Goal: Find specific page/section: Find specific page/section

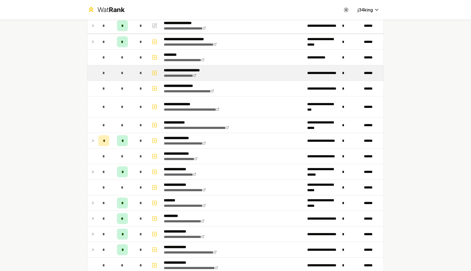
scroll to position [113, 0]
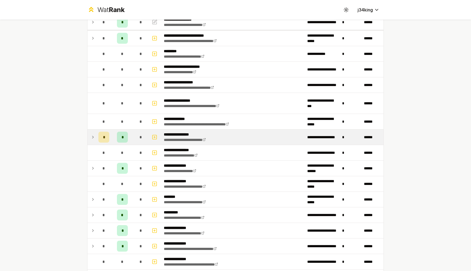
click at [94, 140] on td at bounding box center [92, 136] width 9 height 15
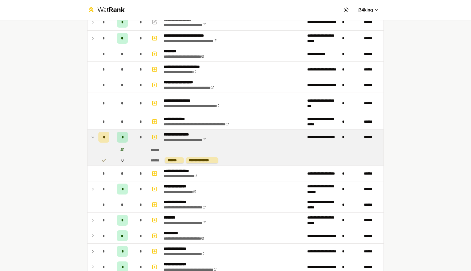
click at [94, 140] on td at bounding box center [92, 136] width 9 height 15
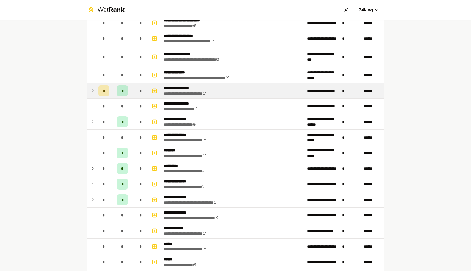
scroll to position [161, 0]
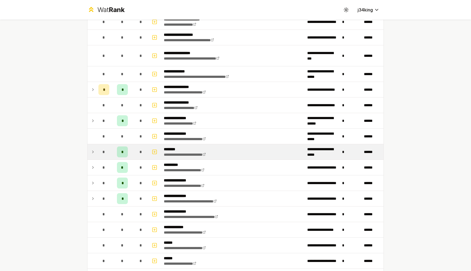
click at [95, 153] on icon at bounding box center [93, 151] width 4 height 7
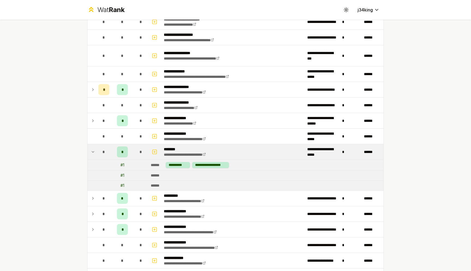
click at [95, 153] on icon at bounding box center [93, 151] width 4 height 7
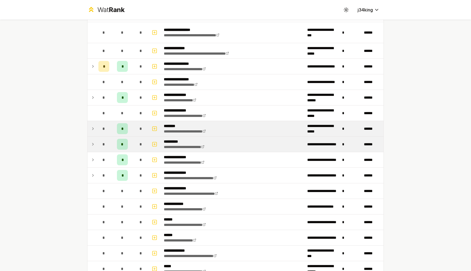
scroll to position [189, 0]
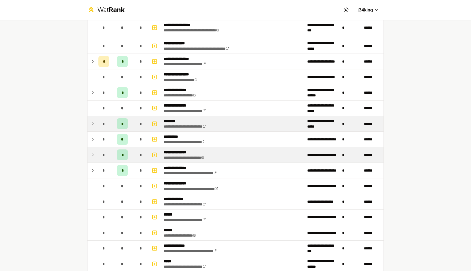
click at [95, 152] on icon at bounding box center [93, 154] width 4 height 7
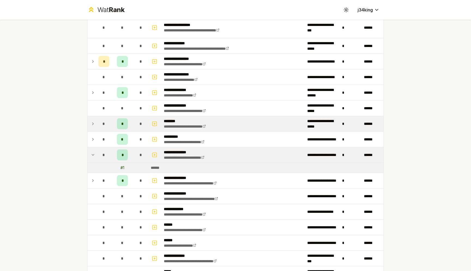
click at [95, 152] on icon at bounding box center [93, 154] width 4 height 7
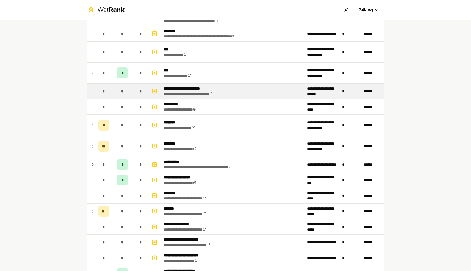
scroll to position [0, 0]
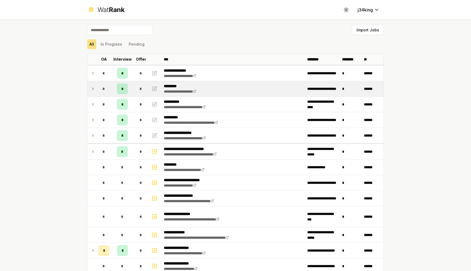
click at [97, 92] on td "*" at bounding box center [103, 88] width 15 height 15
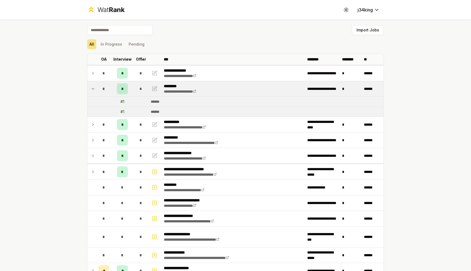
click at [95, 92] on td at bounding box center [92, 88] width 9 height 15
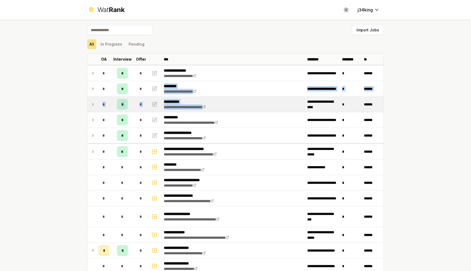
drag, startPoint x: 164, startPoint y: 87, endPoint x: 246, endPoint y: 106, distance: 84.9
click at [246, 106] on td "**********" at bounding box center [233, 104] width 143 height 15
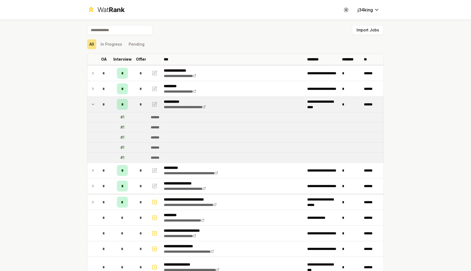
click at [241, 106] on td "**********" at bounding box center [233, 104] width 143 height 15
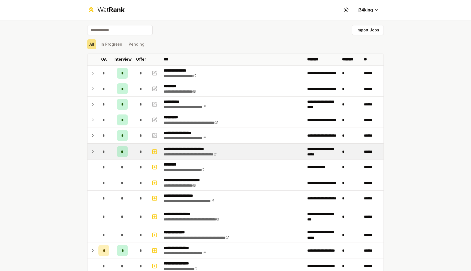
click at [94, 156] on td at bounding box center [92, 151] width 9 height 15
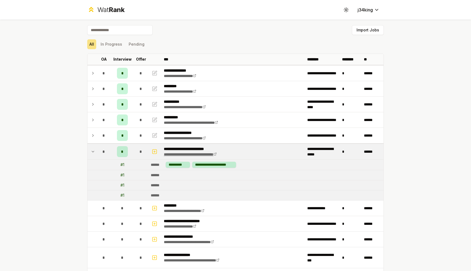
click at [188, 154] on link "**********" at bounding box center [190, 154] width 53 height 4
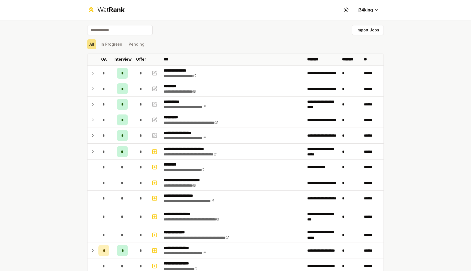
click at [75, 151] on div "**********" at bounding box center [235, 135] width 471 height 271
click at [73, 154] on div "**********" at bounding box center [235, 135] width 471 height 271
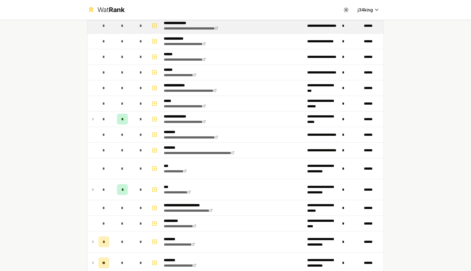
scroll to position [350, 0]
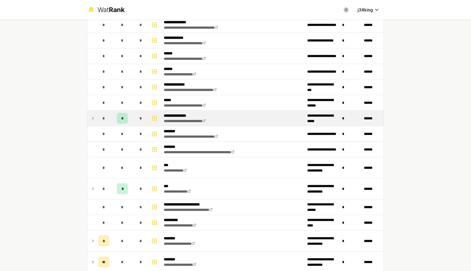
click at [95, 122] on td at bounding box center [92, 117] width 9 height 15
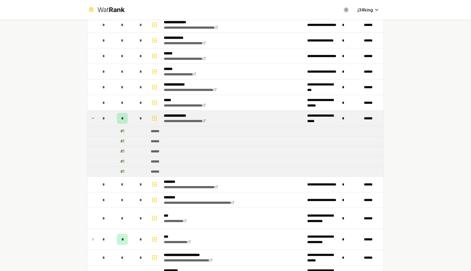
click at [95, 122] on td at bounding box center [92, 117] width 9 height 15
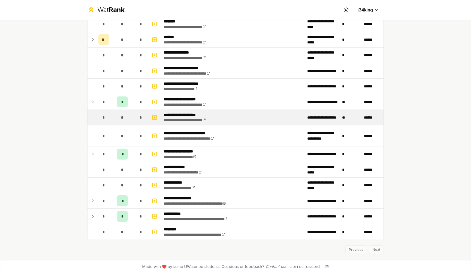
scroll to position [639, 0]
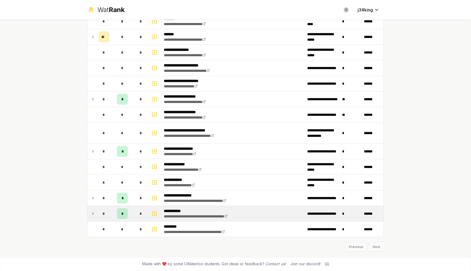
click at [110, 212] on td "*" at bounding box center [103, 213] width 15 height 15
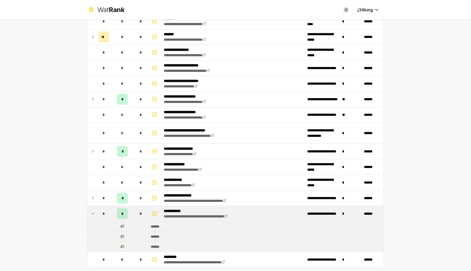
click at [110, 212] on td "*" at bounding box center [103, 213] width 15 height 15
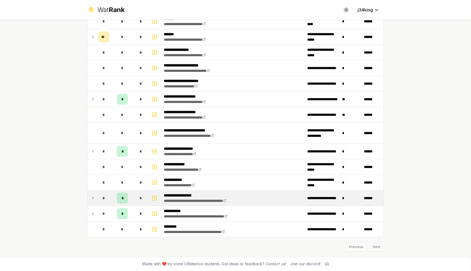
click at [110, 202] on td "*" at bounding box center [103, 197] width 15 height 15
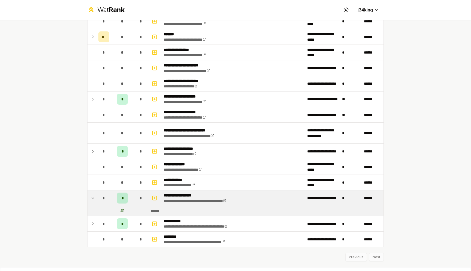
click at [110, 202] on td "*" at bounding box center [103, 197] width 15 height 15
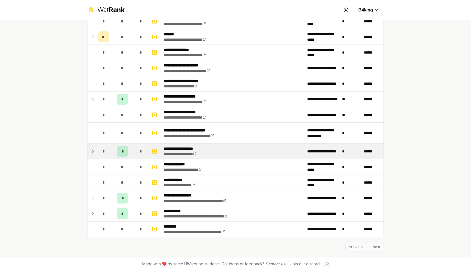
click at [109, 158] on td "*" at bounding box center [103, 150] width 15 height 15
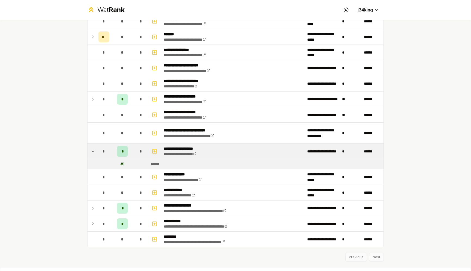
click at [109, 158] on td "*" at bounding box center [103, 150] width 15 height 15
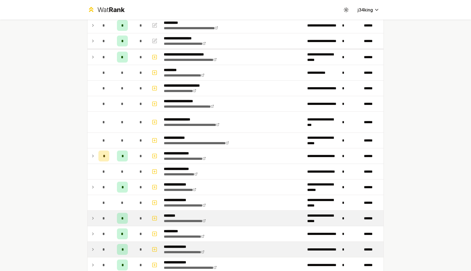
scroll to position [93, 0]
